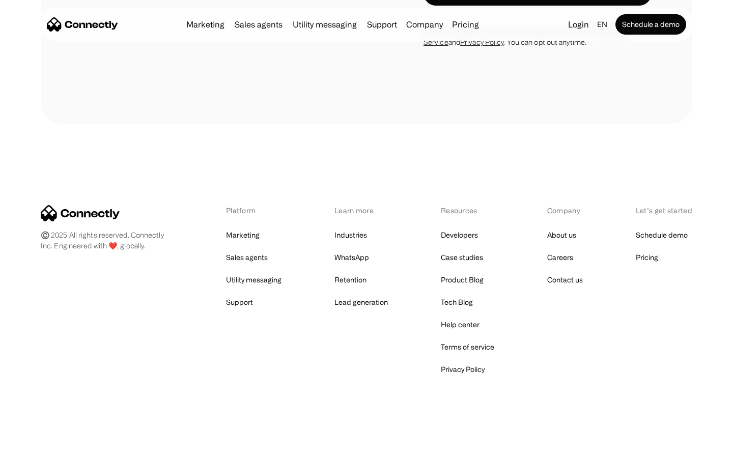
scroll to position [3307, 0]
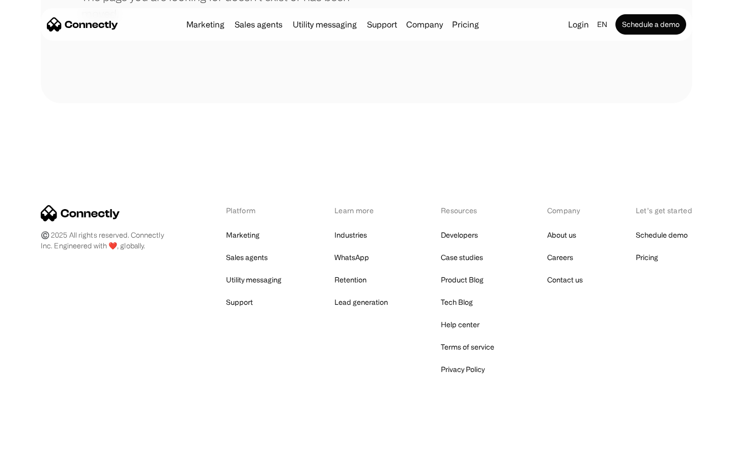
scroll to position [186, 0]
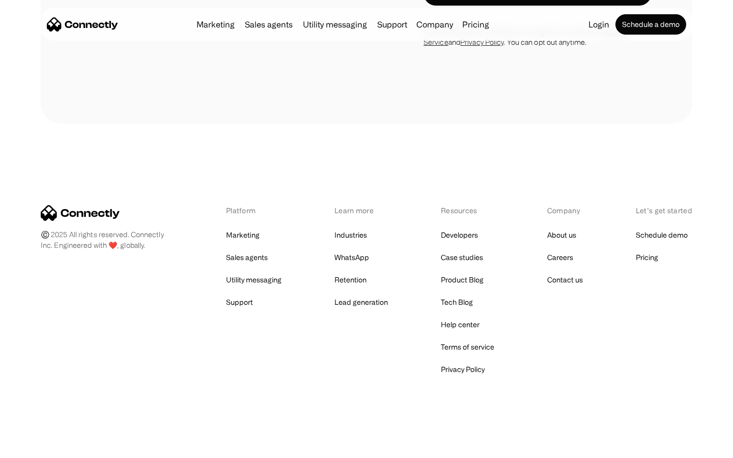
scroll to position [1081, 0]
